Goal: Find specific page/section: Find specific page/section

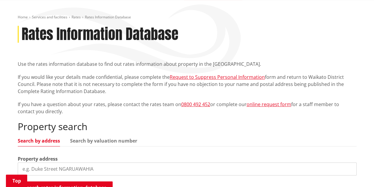
scroll to position [148, 0]
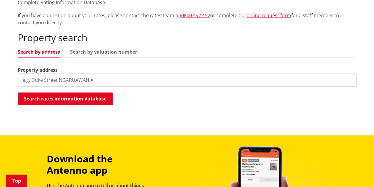
click at [127, 78] on input "search" at bounding box center [187, 79] width 339 height 13
type input "[STREET_ADDRESS]"
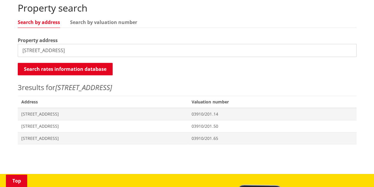
scroll to position [207, 0]
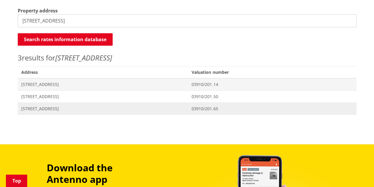
click at [56, 109] on span "[STREET_ADDRESS]" at bounding box center [103, 109] width 164 height 6
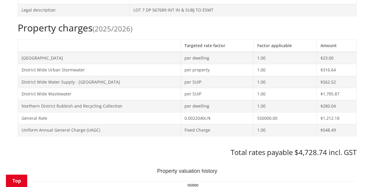
scroll to position [207, 0]
